Goal: Task Accomplishment & Management: Use online tool/utility

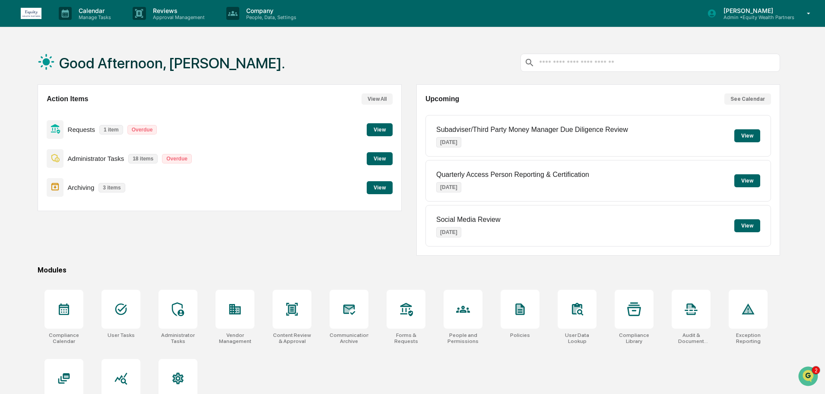
click at [379, 159] on button "View" at bounding box center [380, 158] width 26 height 13
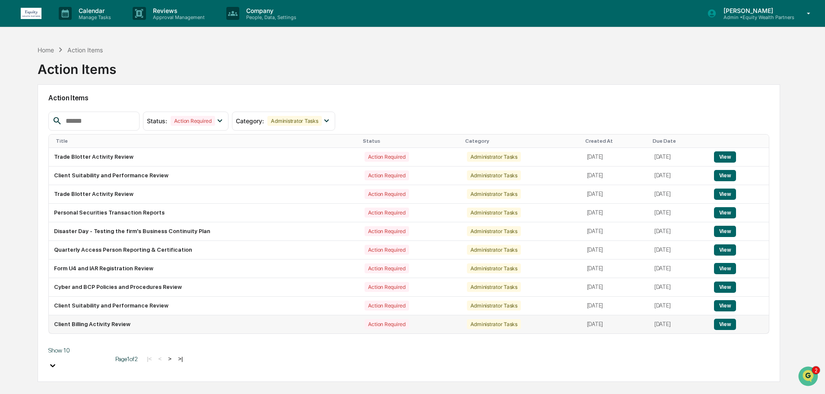
click at [727, 327] on button "View" at bounding box center [725, 323] width 22 height 11
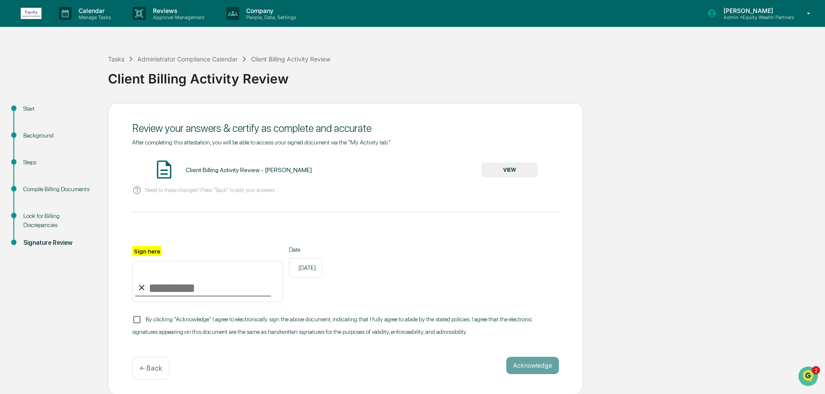
click at [509, 171] on button "VIEW" at bounding box center [510, 169] width 56 height 15
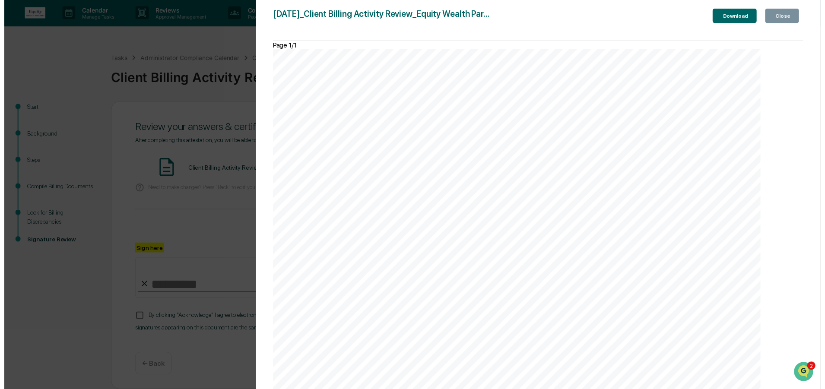
scroll to position [8, 0]
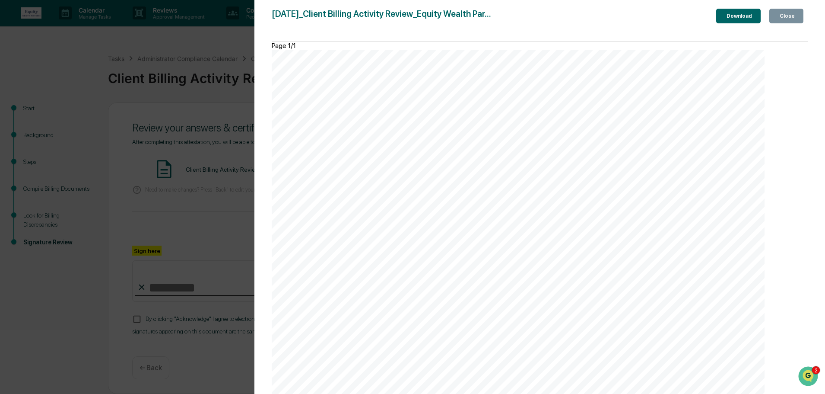
click at [781, 19] on div "Close" at bounding box center [786, 16] width 17 height 6
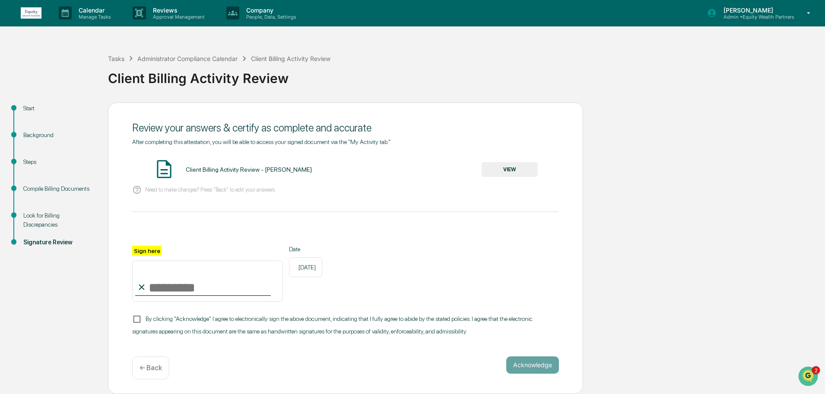
click at [166, 286] on input "Sign here" at bounding box center [207, 280] width 151 height 41
type input "**********"
click at [537, 360] on button "Acknowledge" at bounding box center [532, 364] width 53 height 17
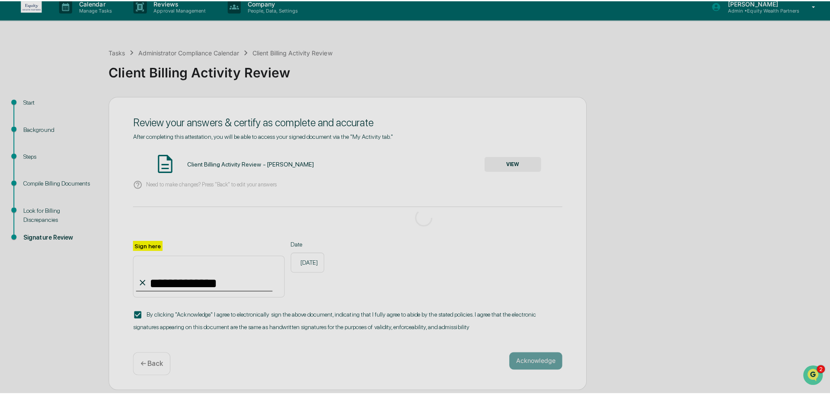
scroll to position [0, 0]
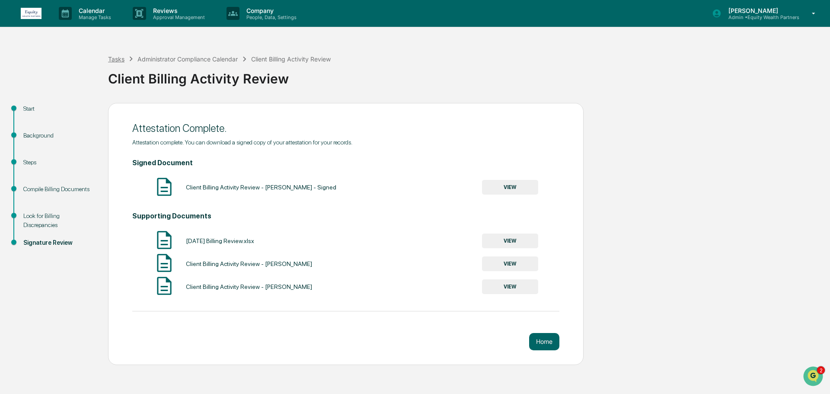
click at [115, 58] on div "Tasks" at bounding box center [116, 58] width 16 height 7
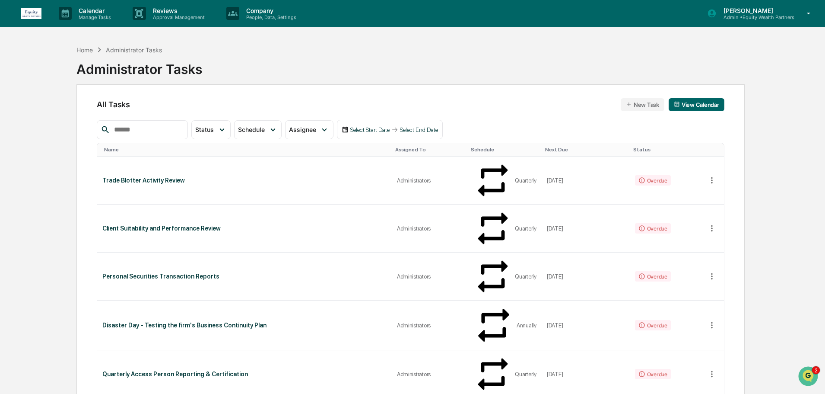
click at [92, 51] on div "Home" at bounding box center [84, 49] width 16 height 7
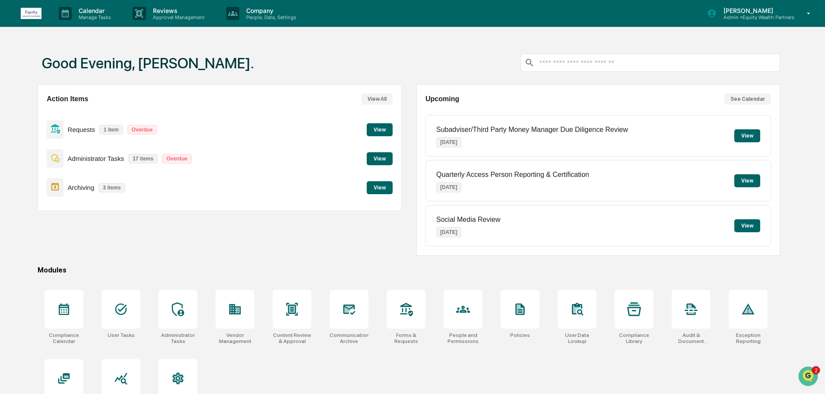
click at [376, 189] on button "View" at bounding box center [380, 187] width 26 height 13
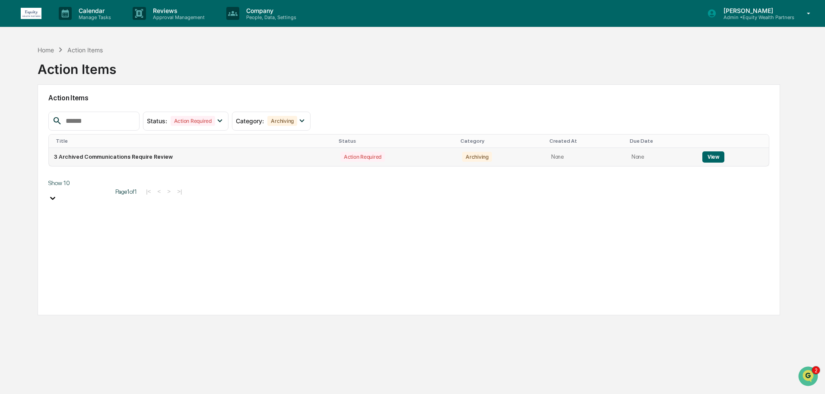
click at [707, 156] on button "View" at bounding box center [714, 156] width 22 height 11
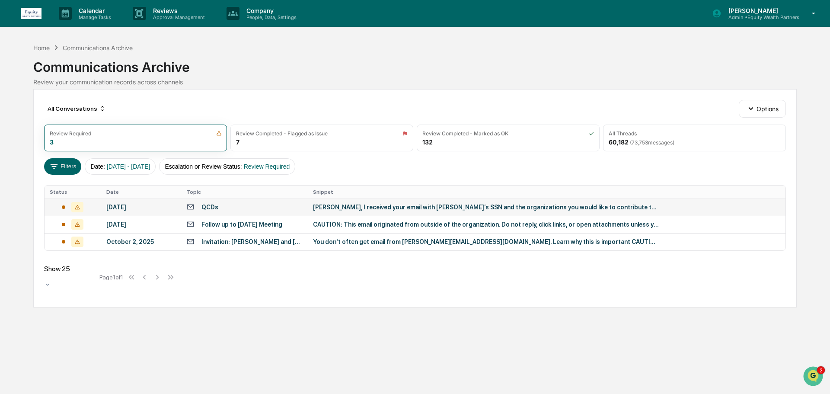
click at [329, 204] on div "[PERSON_NAME], I received your email with [PERSON_NAME]’s SSN and the organizat…" at bounding box center [486, 207] width 346 height 7
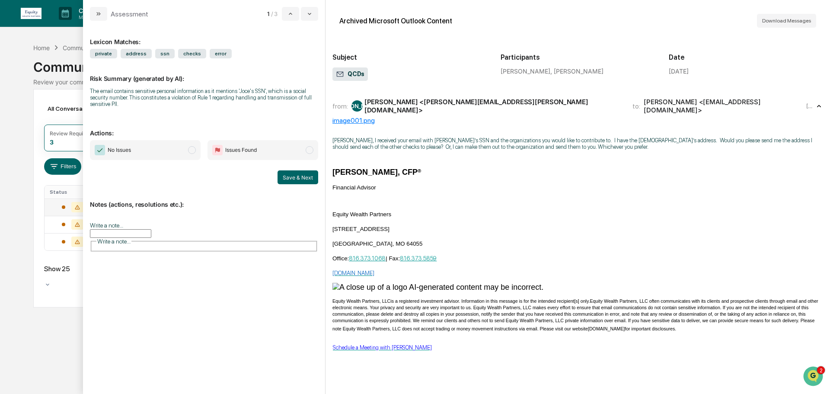
click at [191, 151] on span "modal" at bounding box center [192, 150] width 8 height 8
click at [151, 232] on input "Write a note..." at bounding box center [120, 233] width 61 height 9
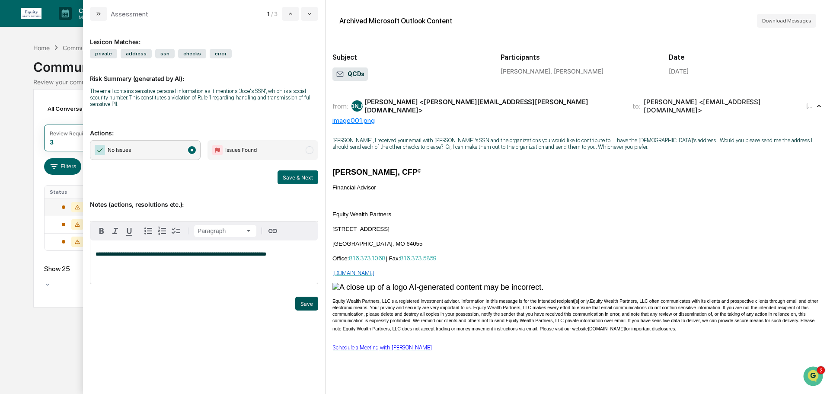
click at [306, 305] on button "Save" at bounding box center [306, 303] width 23 height 14
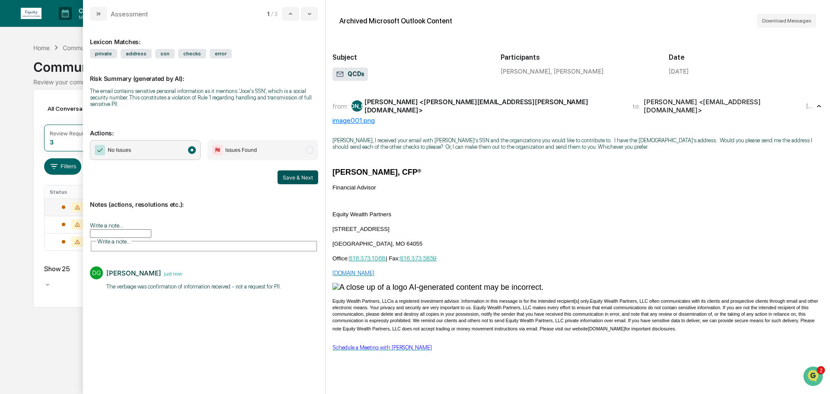
click at [302, 177] on button "Save & Next" at bounding box center [297, 177] width 41 height 14
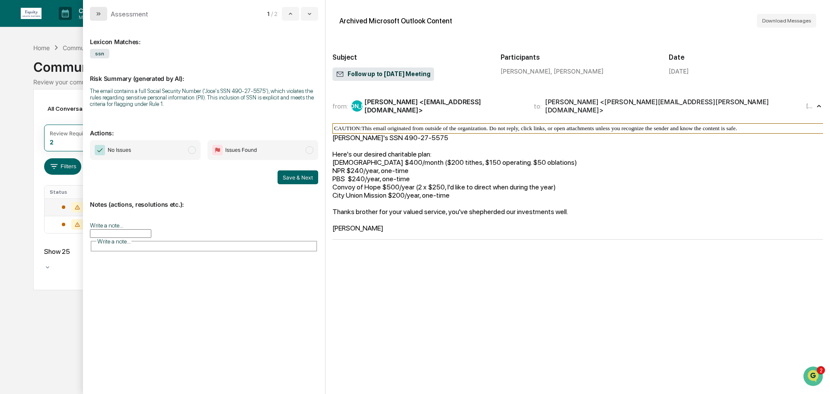
click at [95, 13] on button "modal" at bounding box center [98, 14] width 17 height 14
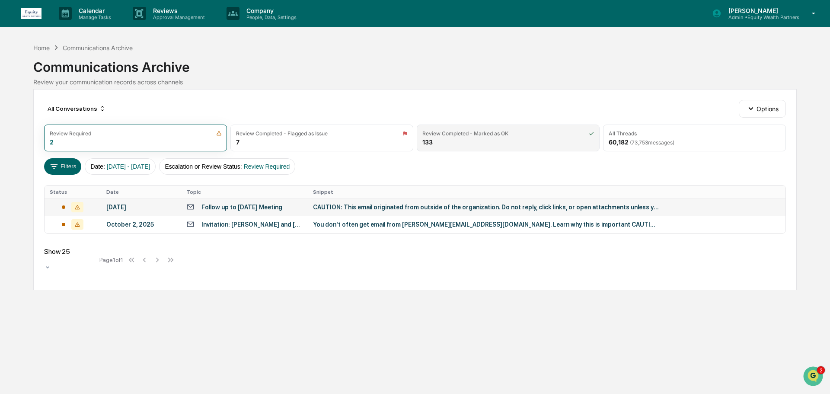
click at [468, 134] on div "Review Completed - Marked as OK" at bounding box center [465, 133] width 86 height 6
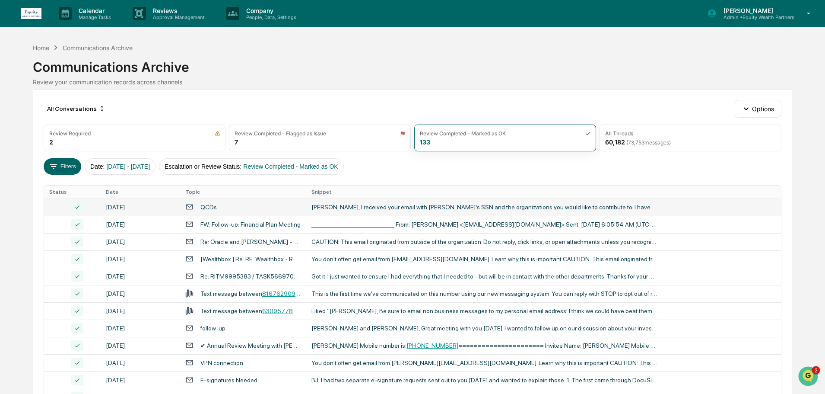
click at [360, 207] on div "[PERSON_NAME], I received your email with [PERSON_NAME]’s SSN and the organizat…" at bounding box center [485, 207] width 346 height 7
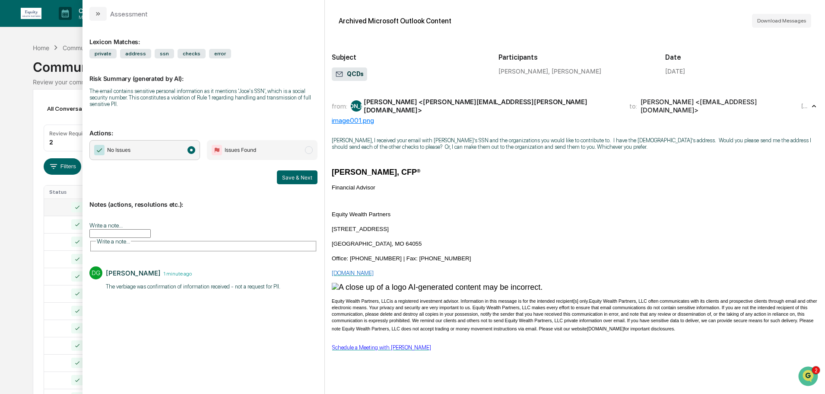
click at [810, 106] on icon "modal" at bounding box center [814, 106] width 9 height 9
click at [98, 14] on icon "modal" at bounding box center [97, 13] width 2 height 3
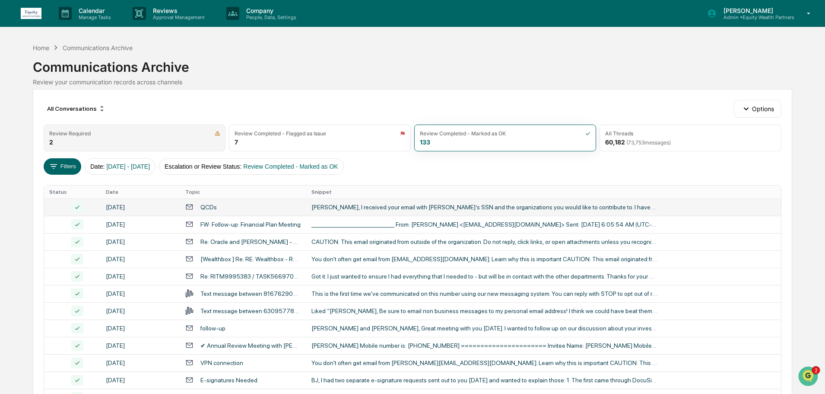
click at [131, 135] on div "Review Required" at bounding box center [134, 133] width 171 height 6
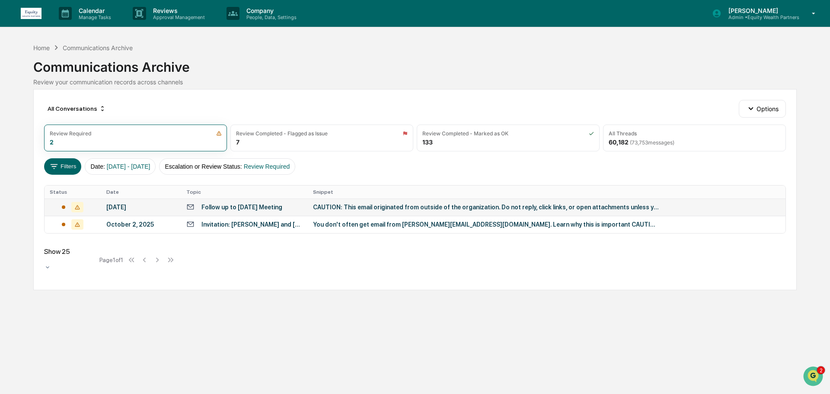
click at [241, 212] on td "Follow up to [DATE] Meeting" at bounding box center [244, 206] width 127 height 17
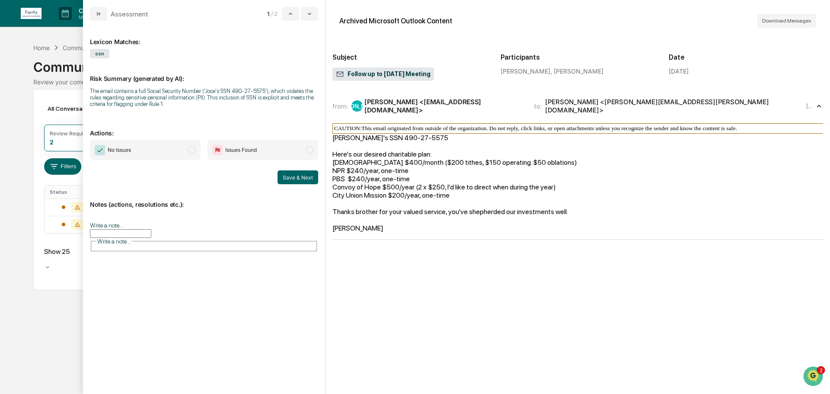
click at [306, 149] on span "modal" at bounding box center [310, 150] width 8 height 8
click at [140, 229] on input "Write a note..." at bounding box center [120, 233] width 61 height 9
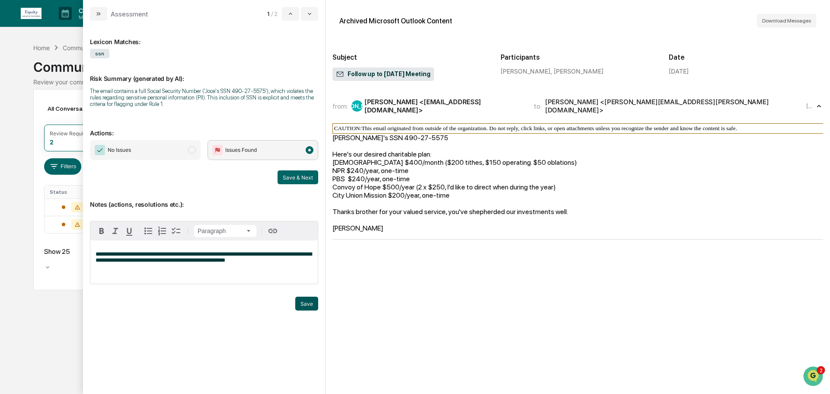
click at [311, 302] on button "Save" at bounding box center [306, 303] width 23 height 14
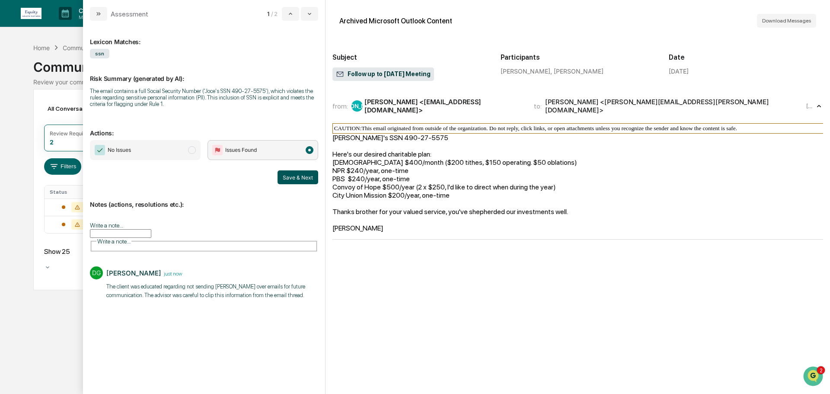
click at [301, 176] on button "Save & Next" at bounding box center [297, 177] width 41 height 14
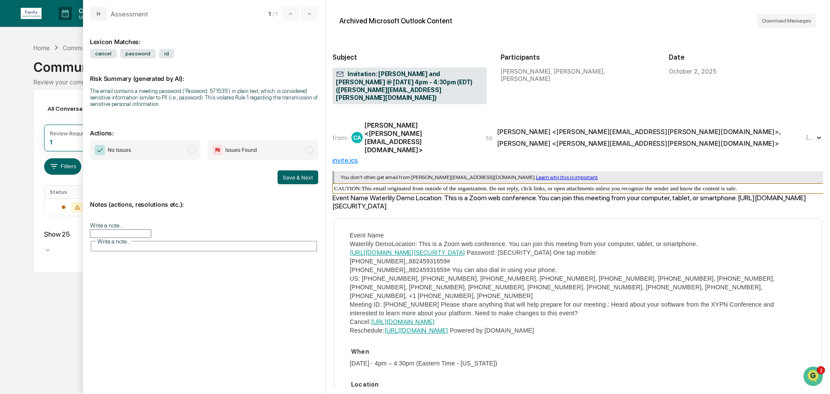
click at [474, 125] on div "[PERSON_NAME] <[PERSON_NAME][EMAIL_ADDRESS][DOMAIN_NAME]>" at bounding box center [419, 137] width 111 height 33
click at [146, 229] on input "Write a note..." at bounding box center [120, 233] width 61 height 9
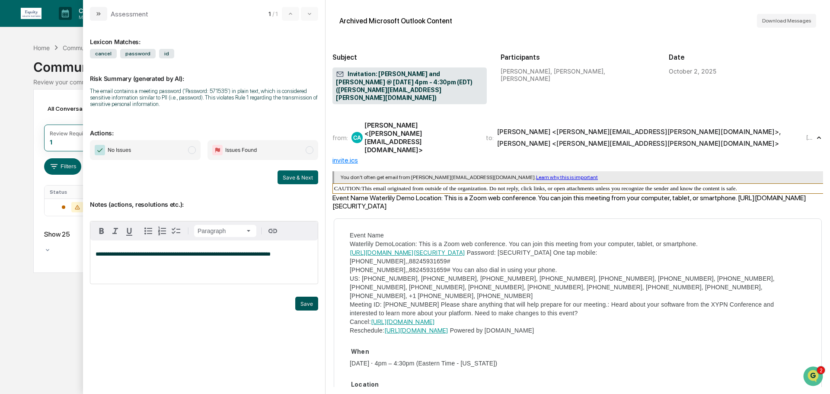
click at [305, 302] on button "Save" at bounding box center [306, 303] width 23 height 14
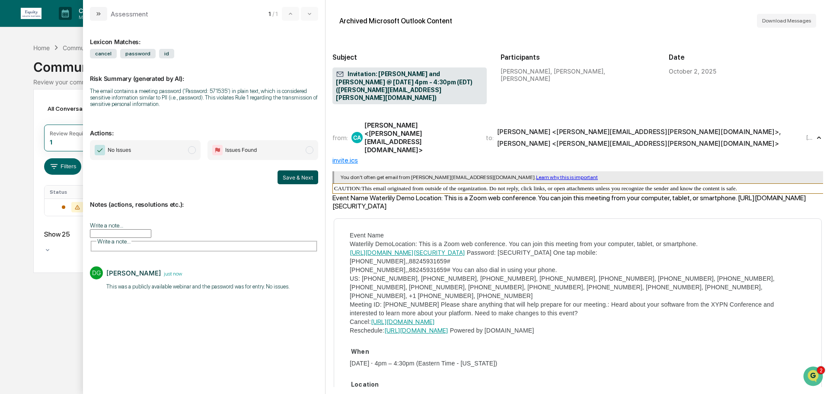
click at [296, 177] on button "Save & Next" at bounding box center [297, 177] width 41 height 14
click at [194, 149] on span "modal" at bounding box center [192, 150] width 8 height 8
click at [307, 175] on button "Save & Next" at bounding box center [297, 177] width 41 height 14
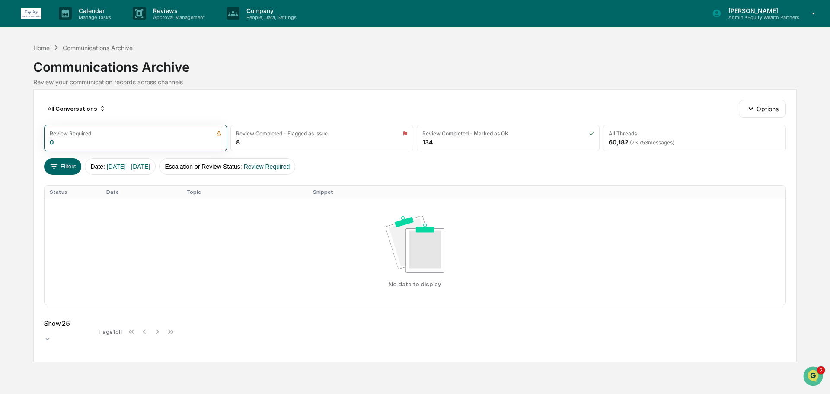
click at [43, 48] on div "Home" at bounding box center [41, 47] width 16 height 7
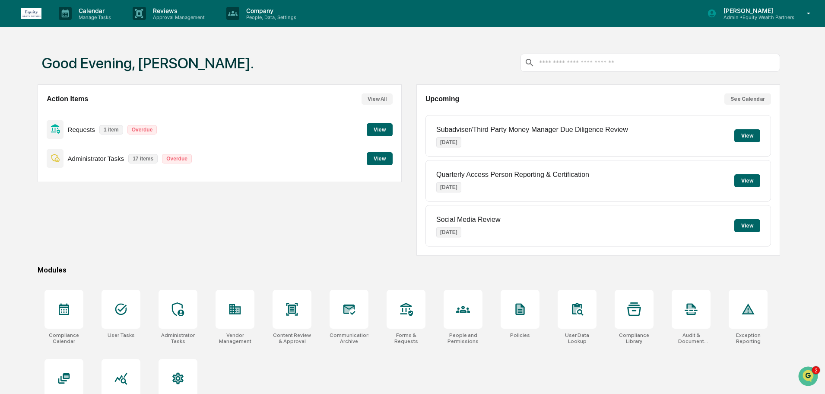
click at [382, 158] on button "View" at bounding box center [380, 158] width 26 height 13
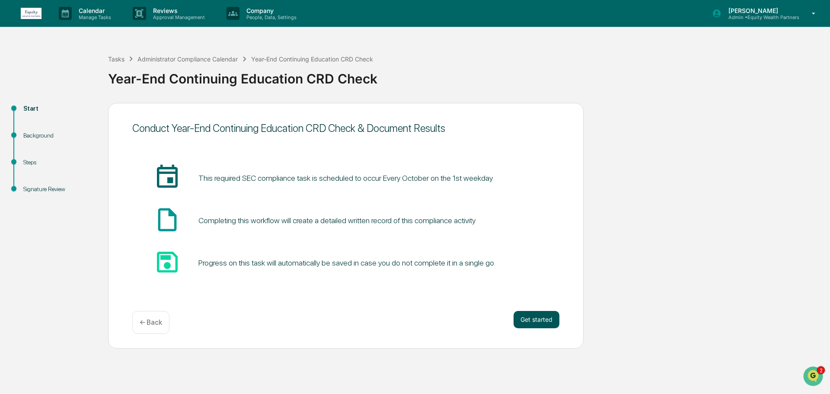
click at [549, 317] on button "Get started" at bounding box center [536, 319] width 46 height 17
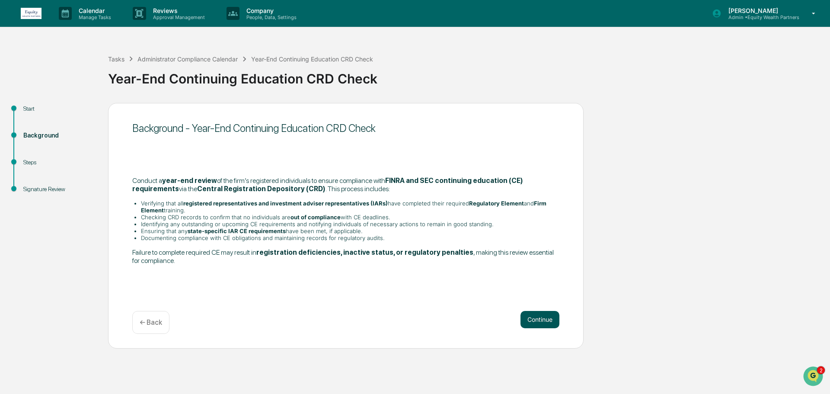
click at [548, 320] on button "Continue" at bounding box center [539, 319] width 39 height 17
